Goal: Book appointment/travel/reservation

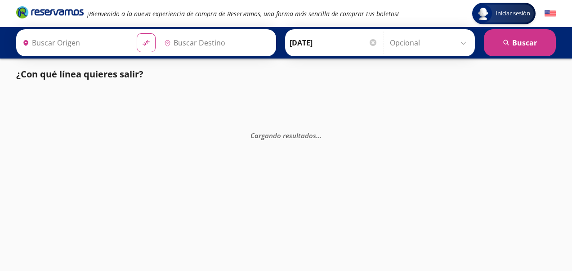
type input "[GEOGRAPHIC_DATA], [GEOGRAPHIC_DATA]"
type input "[GEOGRAPHIC_DATA], [GEOGRAPHIC_DATA][PERSON_NAME]"
